Goal: Navigation & Orientation: Go to known website

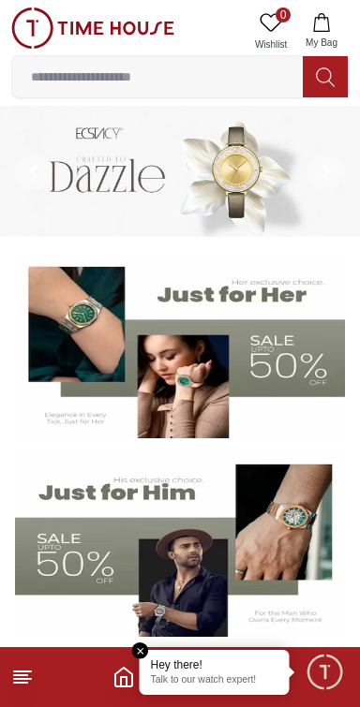
click at [317, 675] on span "Minimize live chat window" at bounding box center [324, 672] width 54 height 54
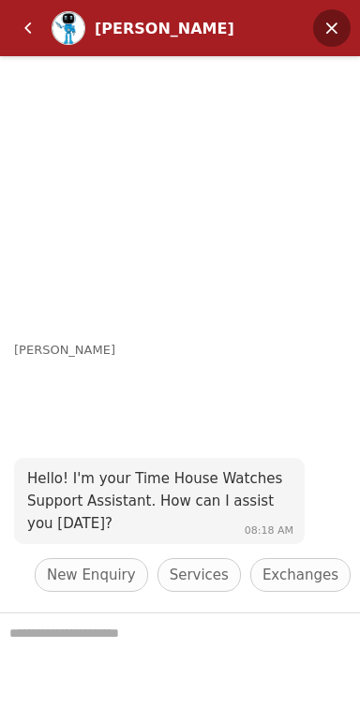
click at [326, 33] on em "Minimize" at bounding box center [331, 27] width 37 height 37
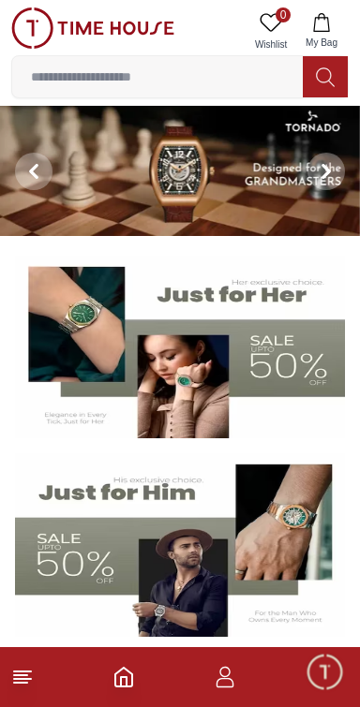
click at [231, 672] on icon "button" at bounding box center [225, 677] width 22 height 22
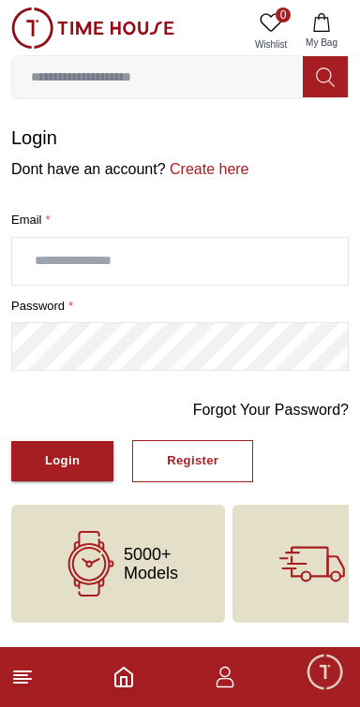
click at [130, 675] on icon "Home" at bounding box center [123, 677] width 22 height 22
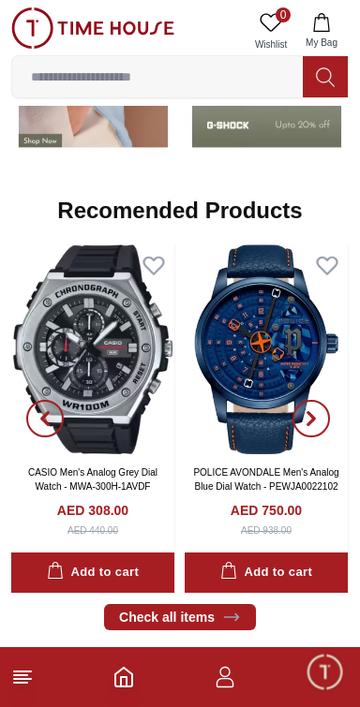
scroll to position [1937, 0]
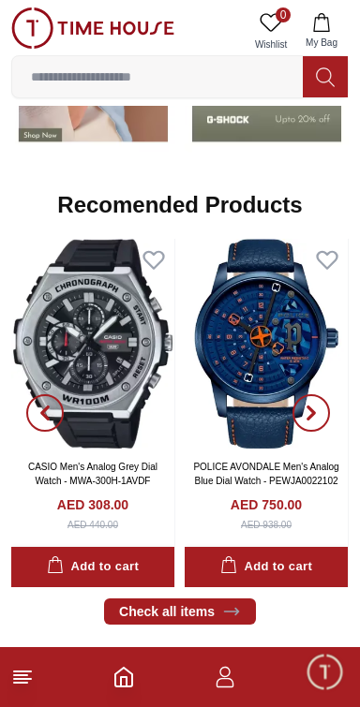
click at [30, 675] on icon at bounding box center [22, 677] width 22 height 22
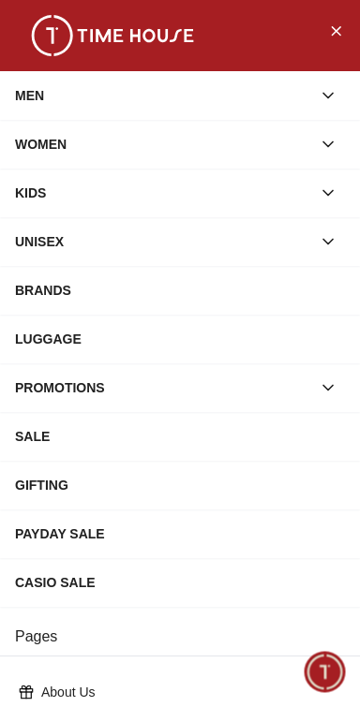
scroll to position [315, 0]
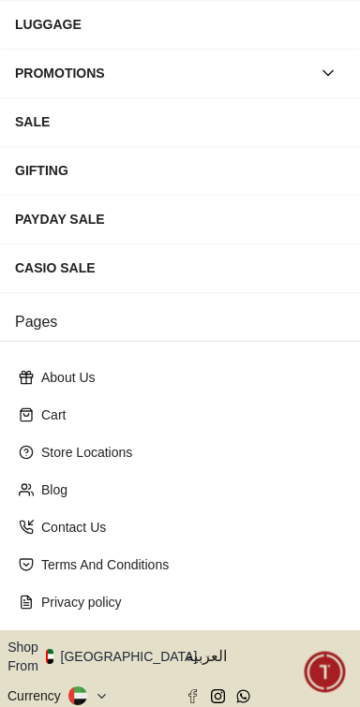
click at [115, 638] on button "Shop From [GEOGRAPHIC_DATA]" at bounding box center [108, 656] width 203 height 37
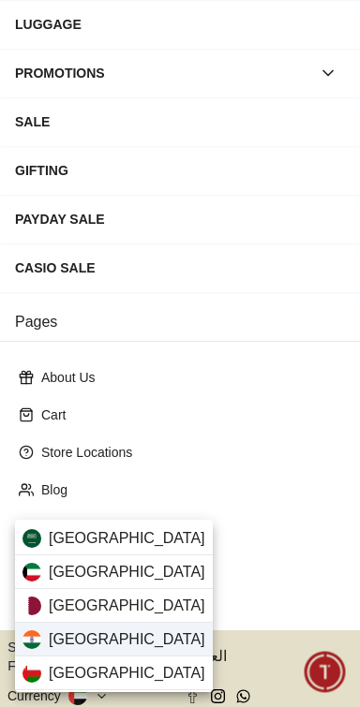
click at [127, 641] on div "[GEOGRAPHIC_DATA]" at bounding box center [114, 640] width 198 height 34
